Goal: Information Seeking & Learning: Learn about a topic

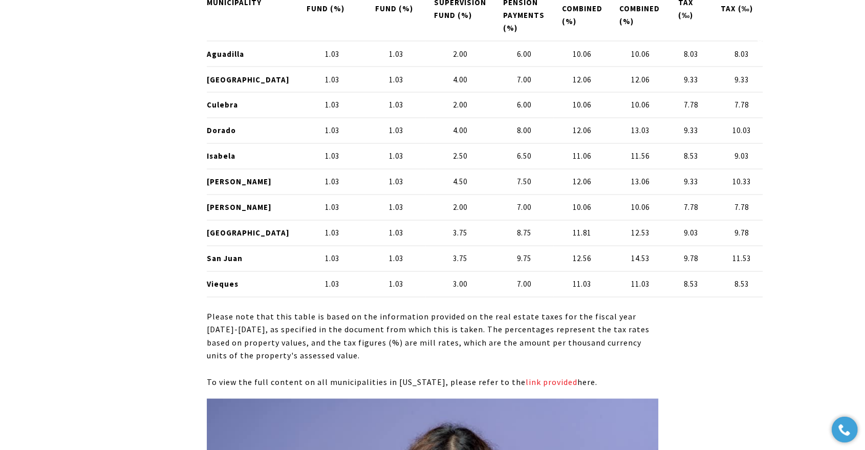
scroll to position [5974, 0]
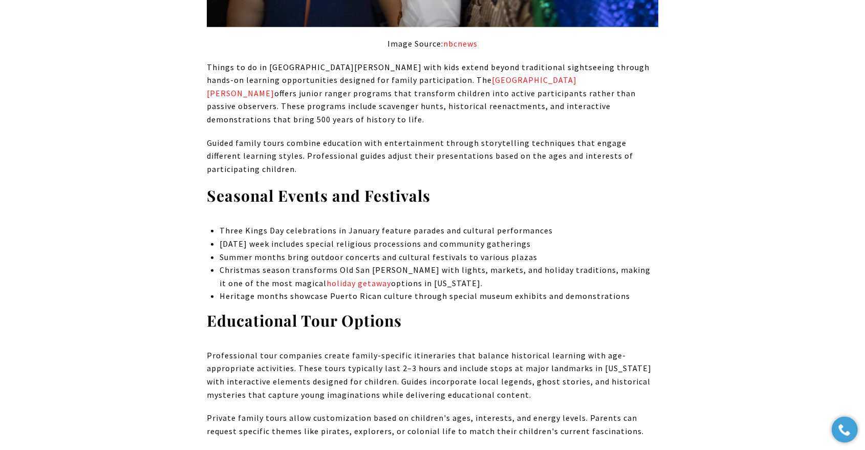
scroll to position [3015, 0]
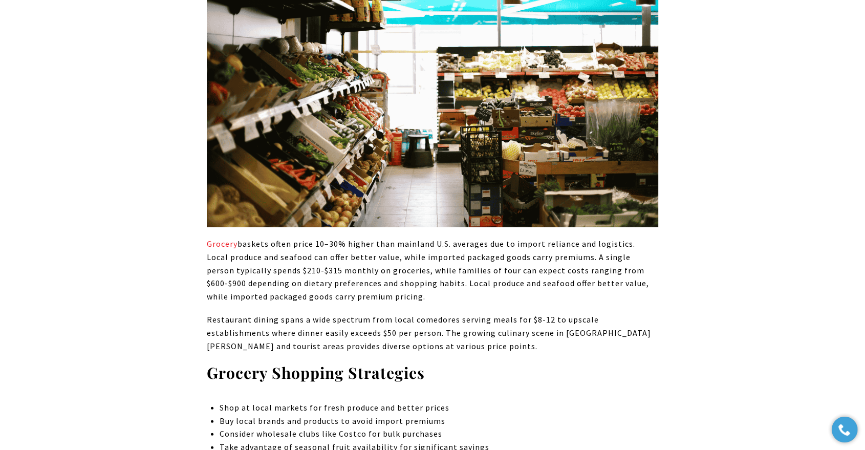
scroll to position [2560, 0]
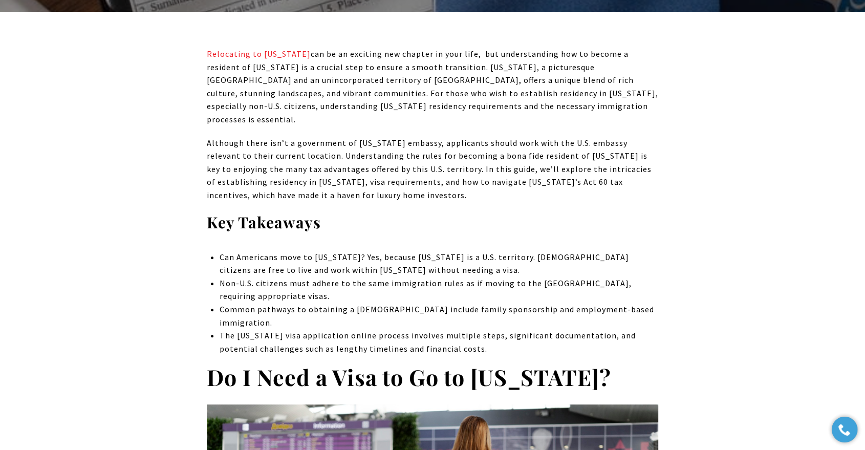
drag, startPoint x: 98, startPoint y: 268, endPoint x: 70, endPoint y: 268, distance: 28.7
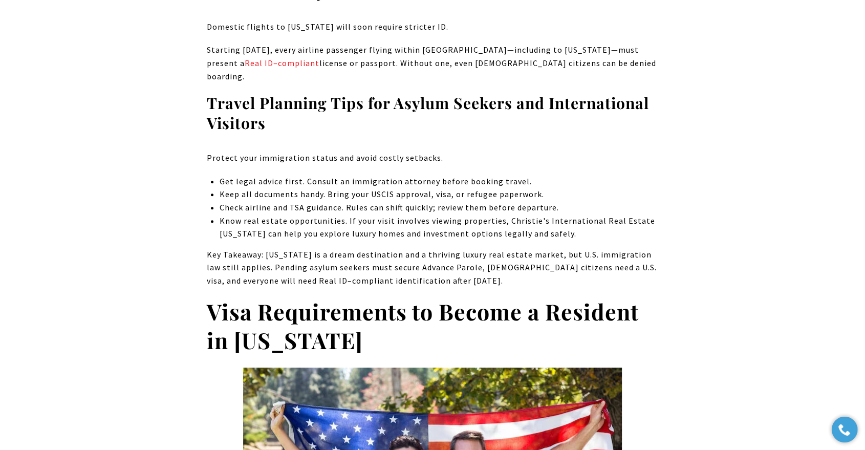
scroll to position [4551, 0]
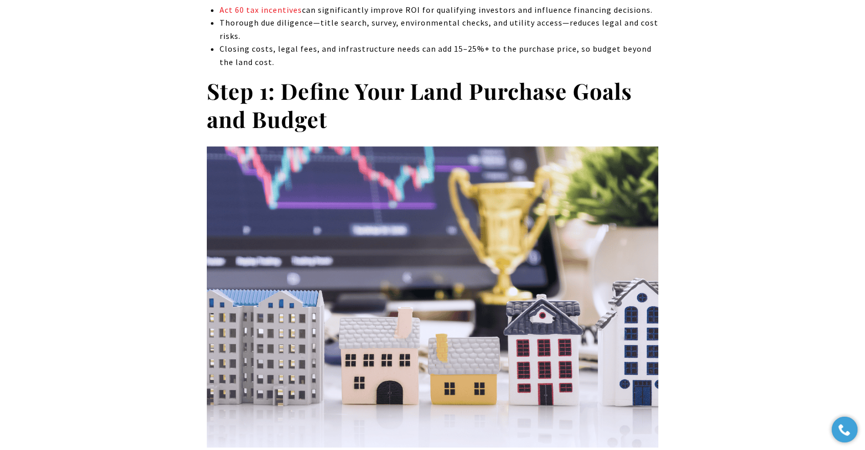
scroll to position [569, 0]
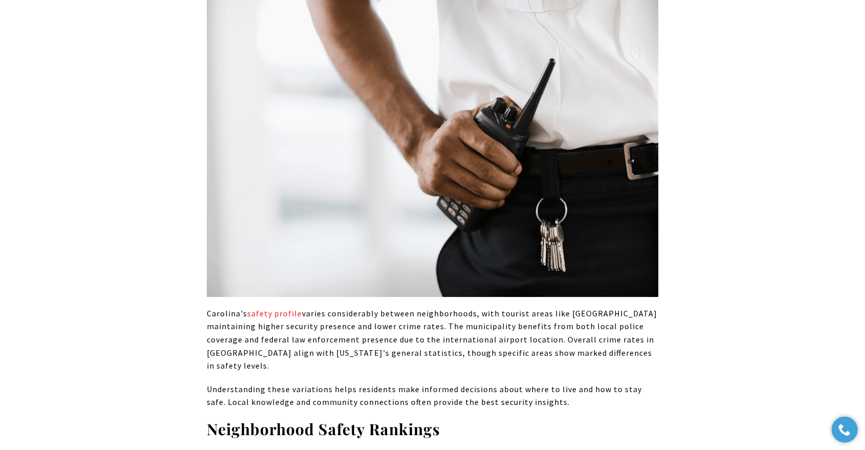
scroll to position [4154, 0]
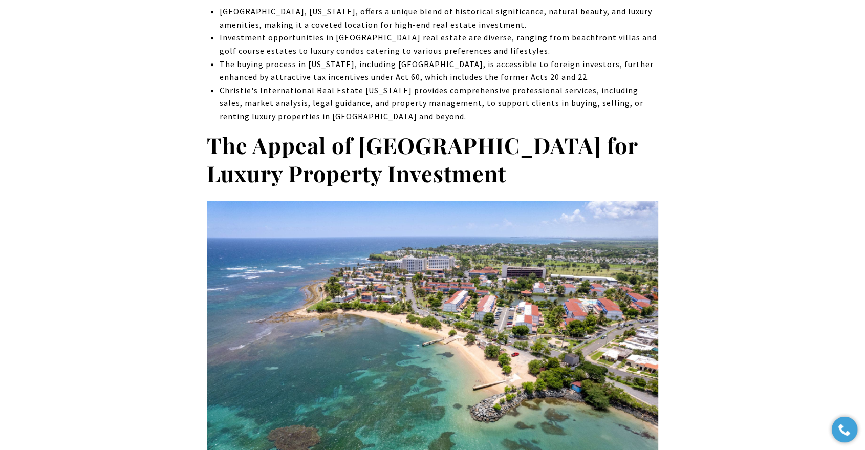
scroll to position [626, 0]
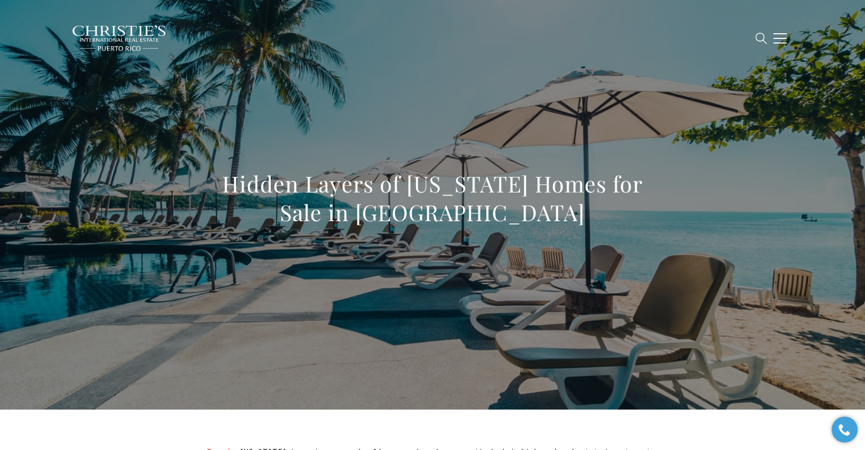
click at [403, 193] on h1 "Hidden Layers of [US_STATE] Homes for Sale in [GEOGRAPHIC_DATA]" at bounding box center [433, 198] width 452 height 57
click at [403, 193] on h1 "Hidden Layers of Puerto Rico Homes for Sale in Dorado Beach" at bounding box center [433, 198] width 452 height 57
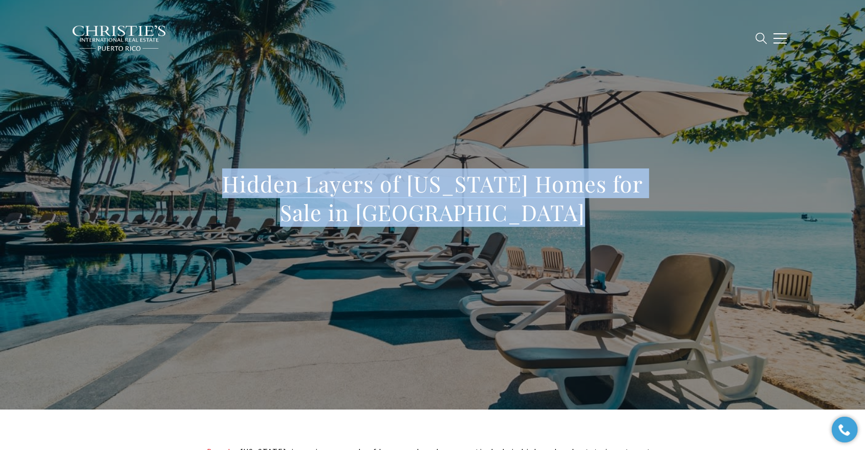
click at [403, 193] on h1 "Hidden Layers of Puerto Rico Homes for Sale in Dorado Beach" at bounding box center [433, 198] width 452 height 57
copy body "Hidden Layers of Puerto Rico Homes for Sale in Dorado Beach"
click at [516, 192] on h1 "Hidden Layers of Puerto Rico Homes for Sale in Dorado Beach" at bounding box center [433, 198] width 452 height 57
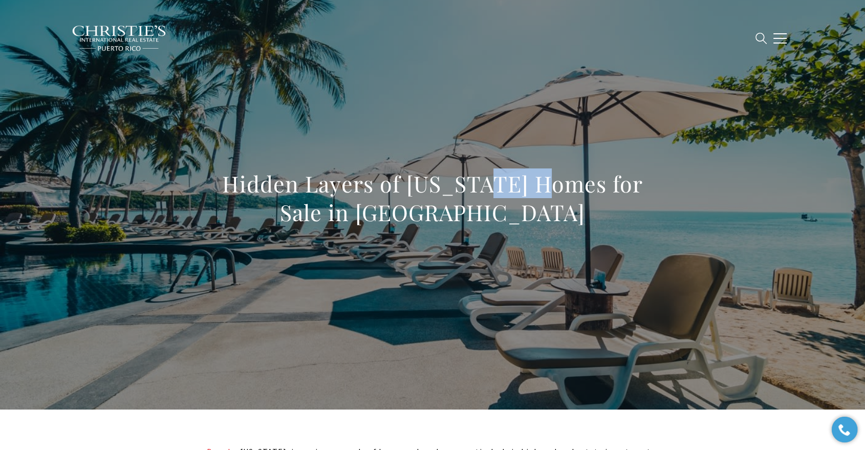
click at [516, 192] on h1 "Hidden Layers of Puerto Rico Homes for Sale in Dorado Beach" at bounding box center [433, 198] width 452 height 57
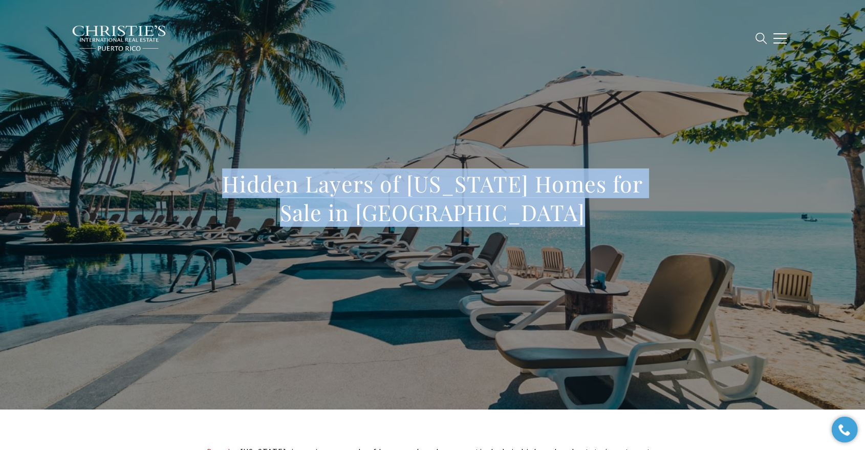
click at [516, 192] on h1 "Hidden Layers of Puerto Rico Homes for Sale in Dorado Beach" at bounding box center [433, 198] width 452 height 57
click at [440, 201] on h1 "Hidden Layers of Puerto Rico Homes for Sale in Dorado Beach" at bounding box center [433, 198] width 452 height 57
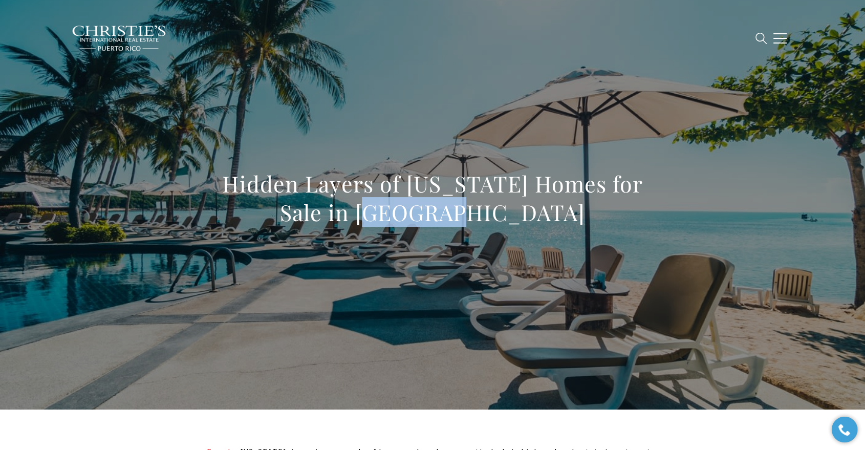
click at [440, 201] on h1 "Hidden Layers of Puerto Rico Homes for Sale in Dorado Beach" at bounding box center [433, 198] width 452 height 57
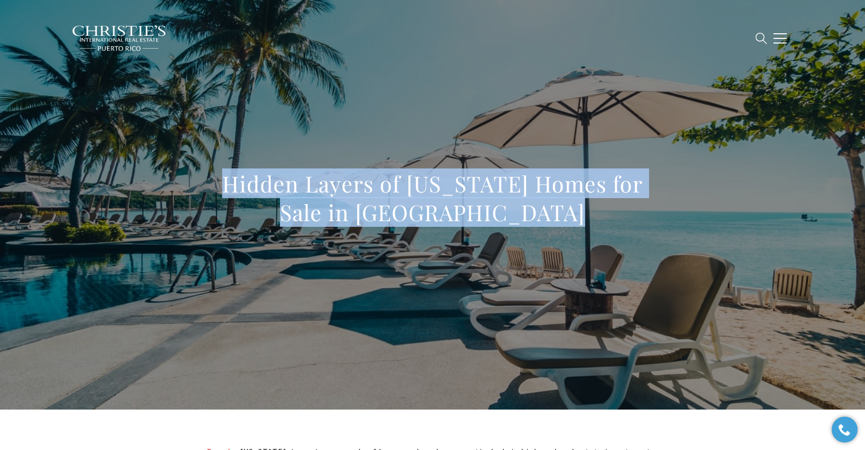
click at [440, 201] on h1 "Hidden Layers of Puerto Rico Homes for Sale in Dorado Beach" at bounding box center [433, 198] width 452 height 57
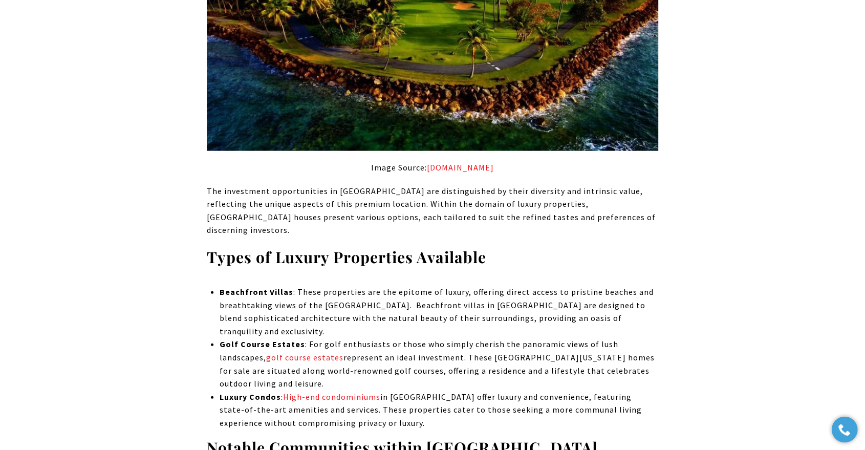
scroll to position [2333, 0]
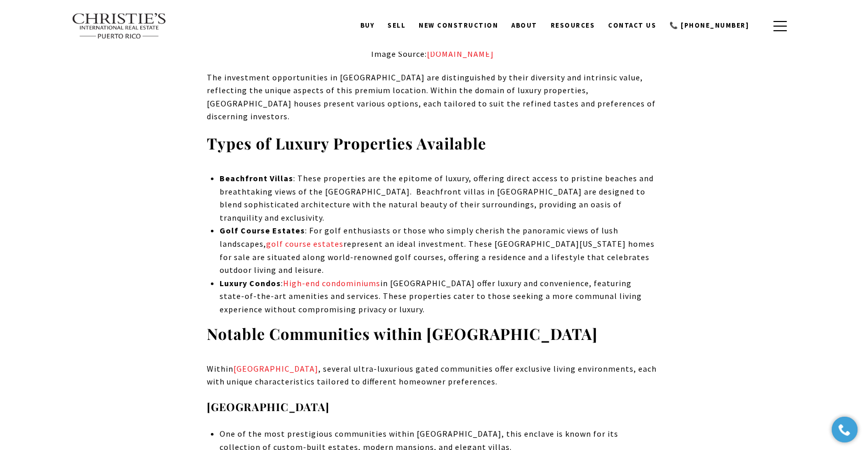
scroll to position [0, 0]
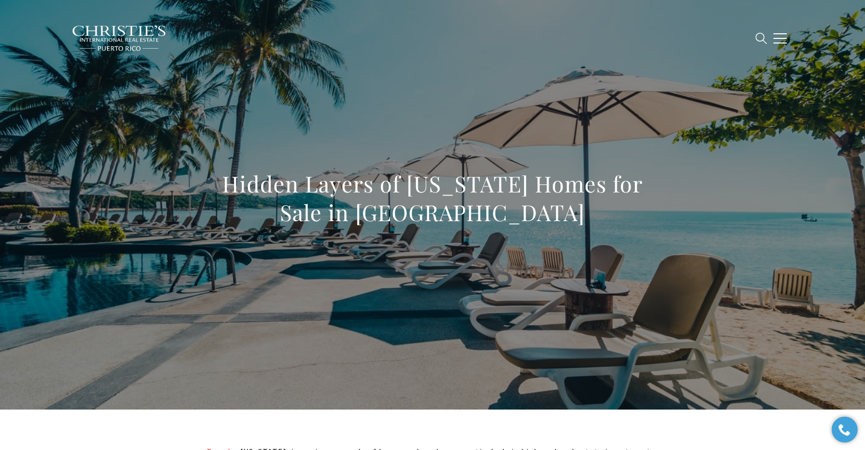
click at [443, 189] on h1 "Hidden Layers of Puerto Rico Homes for Sale in Dorado Beach" at bounding box center [433, 198] width 452 height 57
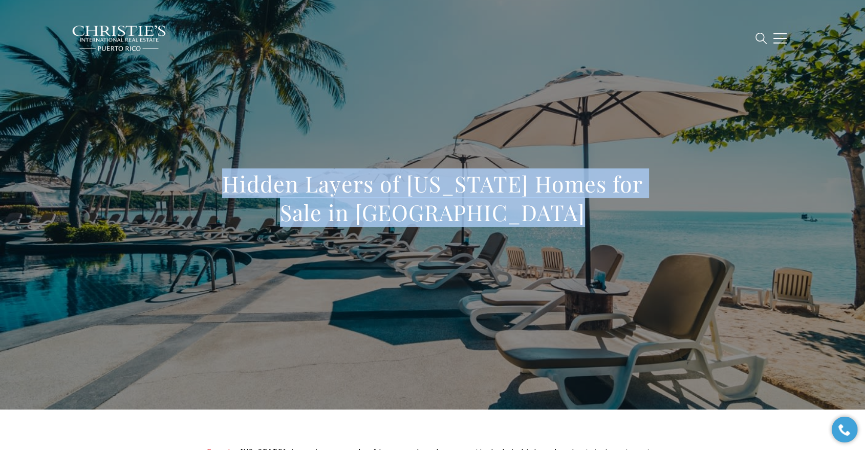
copy body "Hidden Layers of Puerto Rico Homes for Sale in Dorado Beach"
click at [140, 295] on div "Hidden Layers of Puerto Rico Homes for Sale in Dorado Beach" at bounding box center [432, 204] width 717 height 307
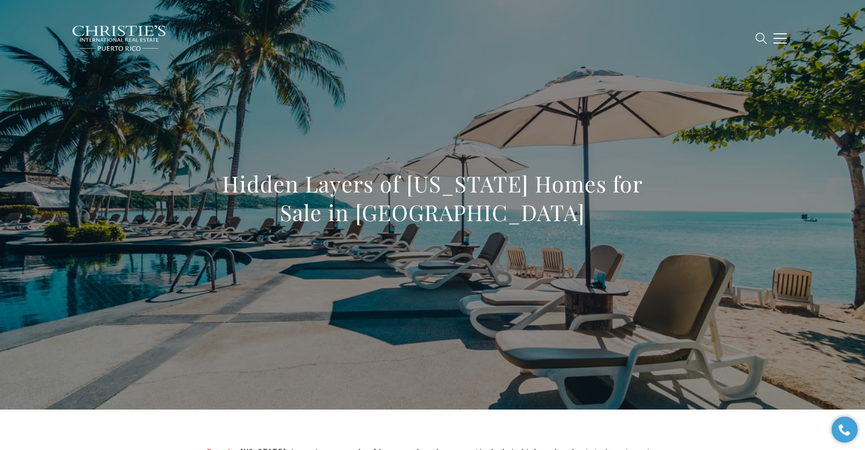
click at [59, 196] on div at bounding box center [432, 205] width 865 height 410
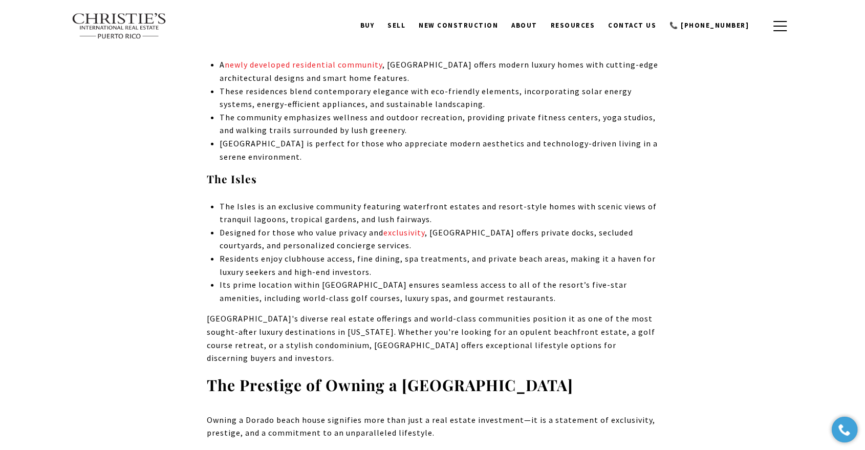
scroll to position [2449, 0]
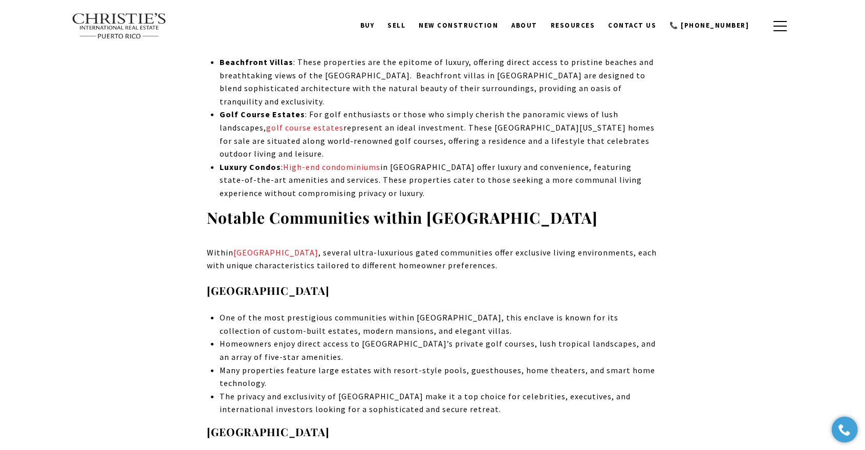
drag, startPoint x: 125, startPoint y: 230, endPoint x: 81, endPoint y: 267, distance: 57.4
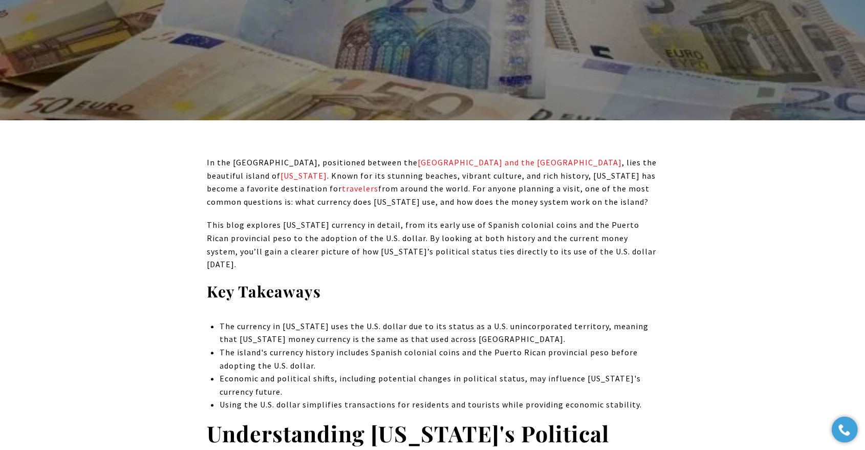
scroll to position [874, 0]
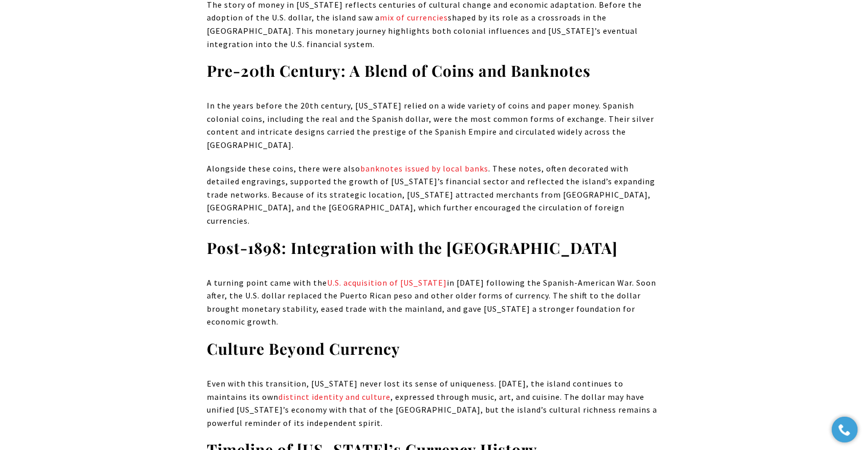
scroll to position [2674, 0]
